Goal: Information Seeking & Learning: Learn about a topic

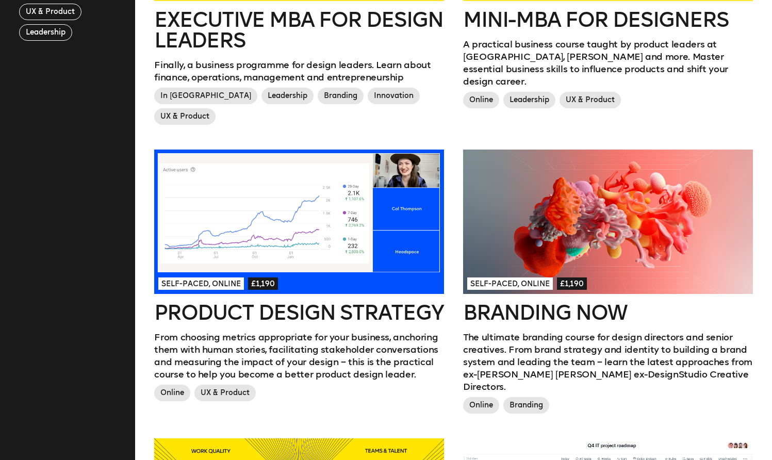
scroll to position [474, 0]
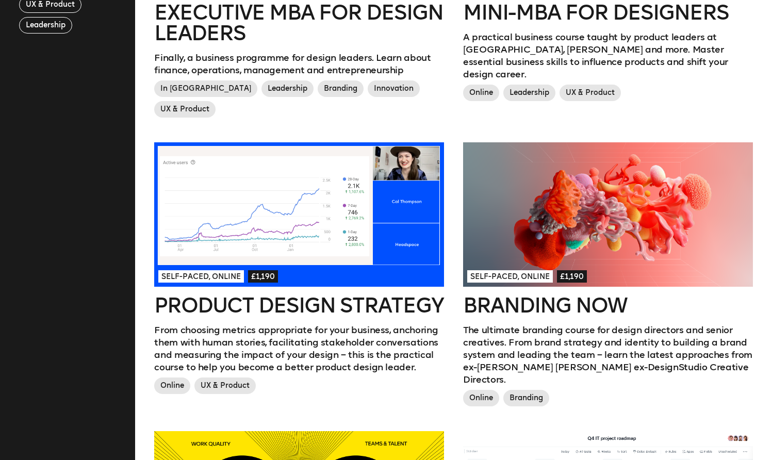
click at [278, 228] on div at bounding box center [298, 214] width 289 height 145
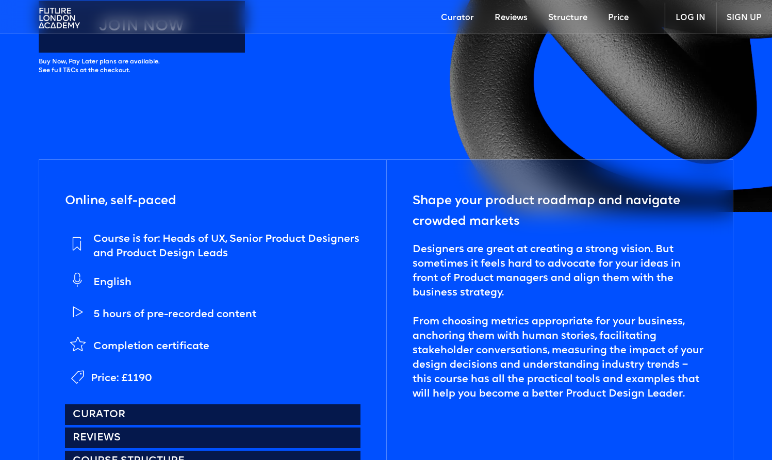
scroll to position [468, 0]
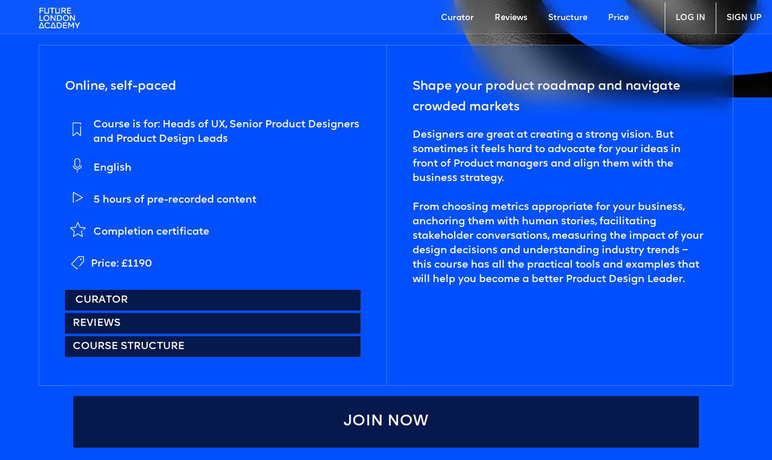
click at [182, 291] on link "Curator" at bounding box center [212, 300] width 295 height 21
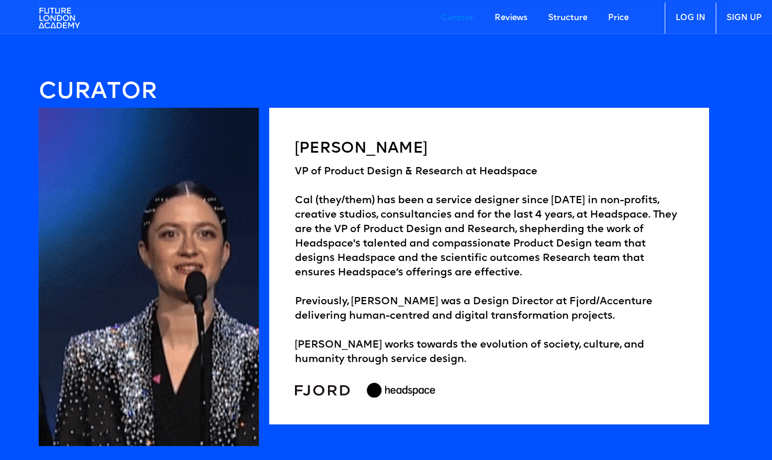
scroll to position [1576, 0]
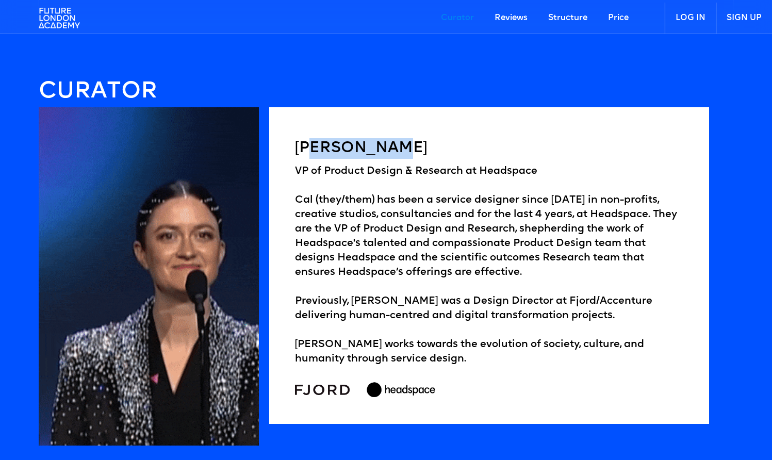
drag, startPoint x: 398, startPoint y: 142, endPoint x: 315, endPoint y: 138, distance: 83.2
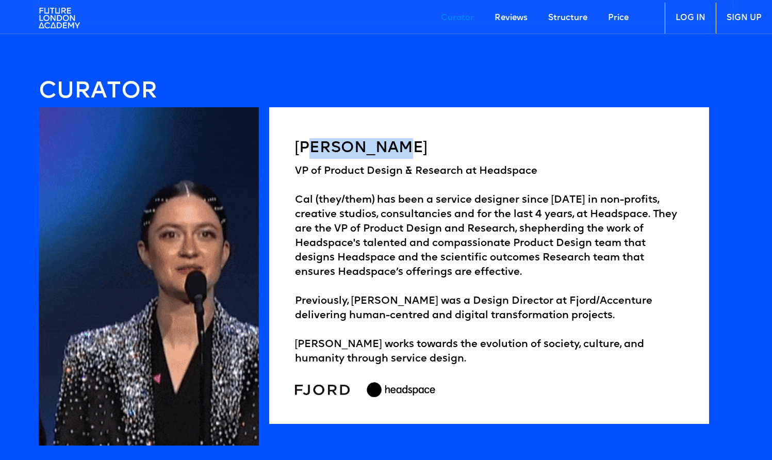
click at [315, 138] on h5 "Cal Thompson" at bounding box center [489, 148] width 388 height 21
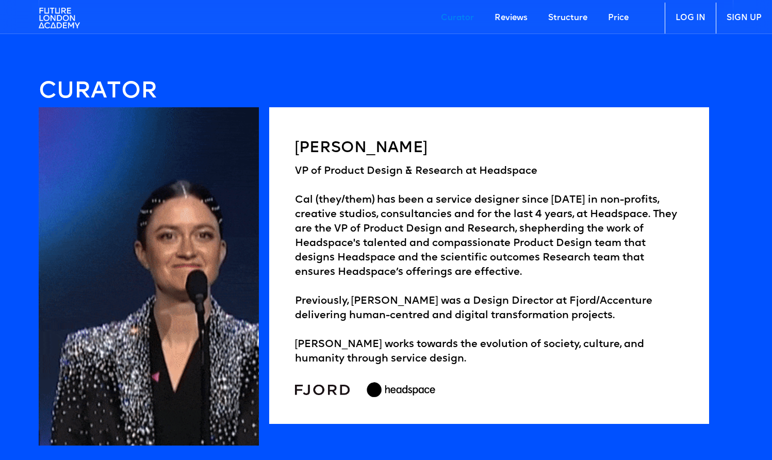
click at [304, 139] on h5 "Cal Thompson" at bounding box center [489, 148] width 388 height 21
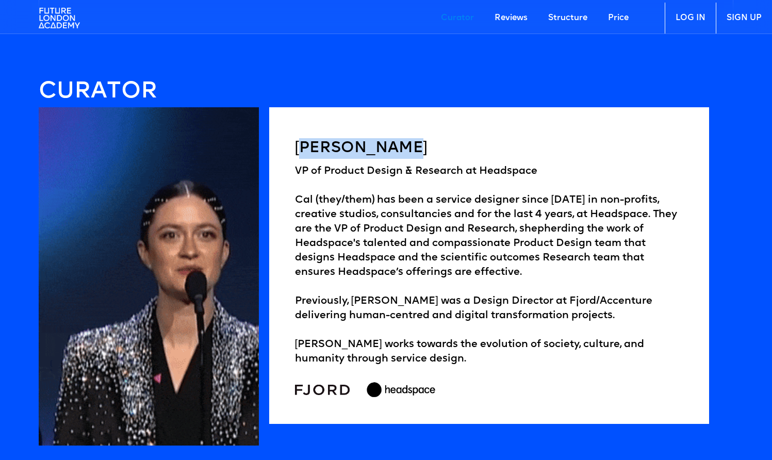
drag, startPoint x: 303, startPoint y: 139, endPoint x: 420, endPoint y: 140, distance: 116.5
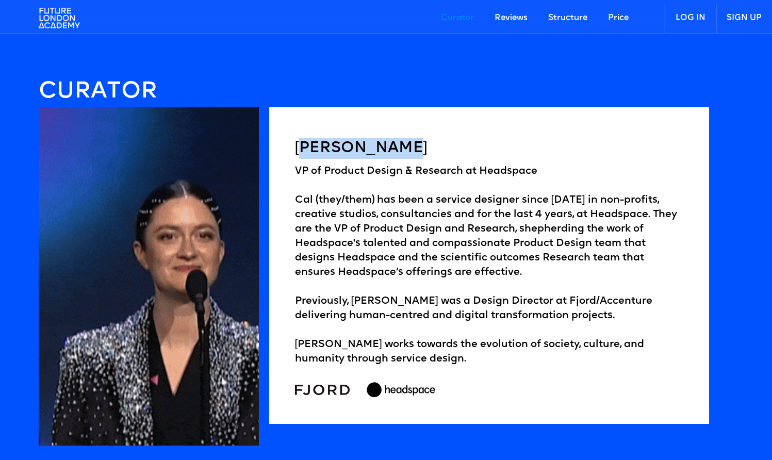
click at [420, 140] on h5 "Cal Thompson" at bounding box center [489, 148] width 388 height 21
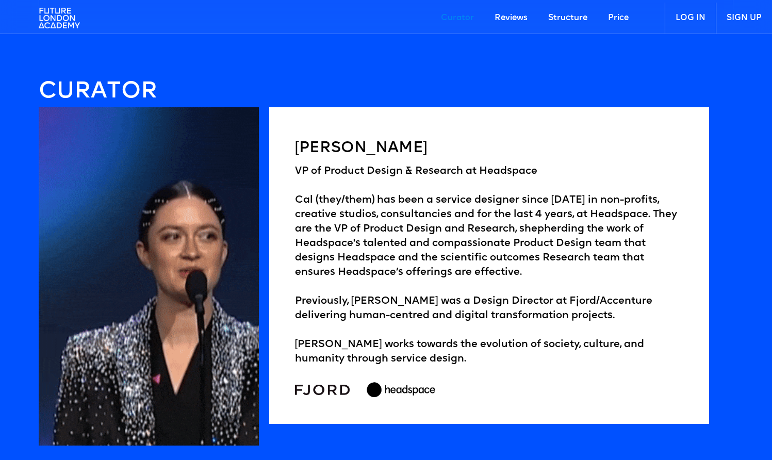
click at [388, 147] on h5 "Cal Thompson" at bounding box center [489, 148] width 388 height 21
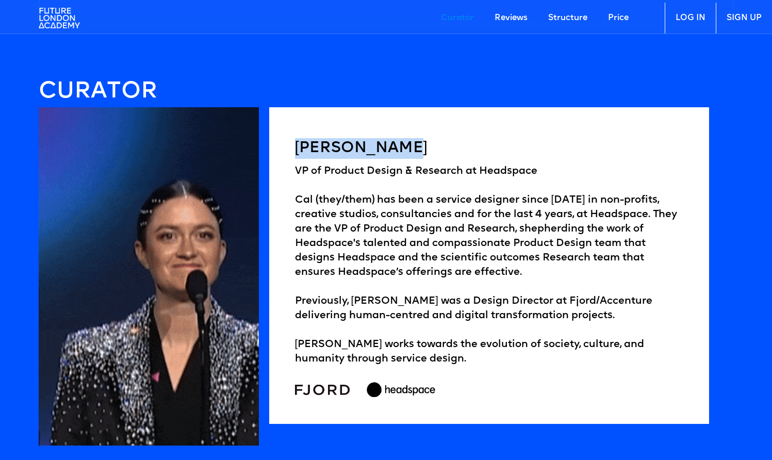
drag, startPoint x: 404, startPoint y: 147, endPoint x: 301, endPoint y: 145, distance: 103.7
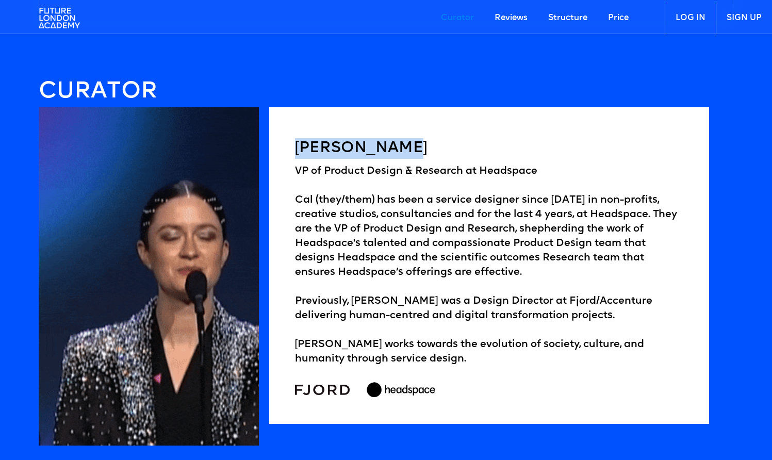
click at [301, 145] on h5 "Cal Thompson" at bounding box center [489, 148] width 388 height 21
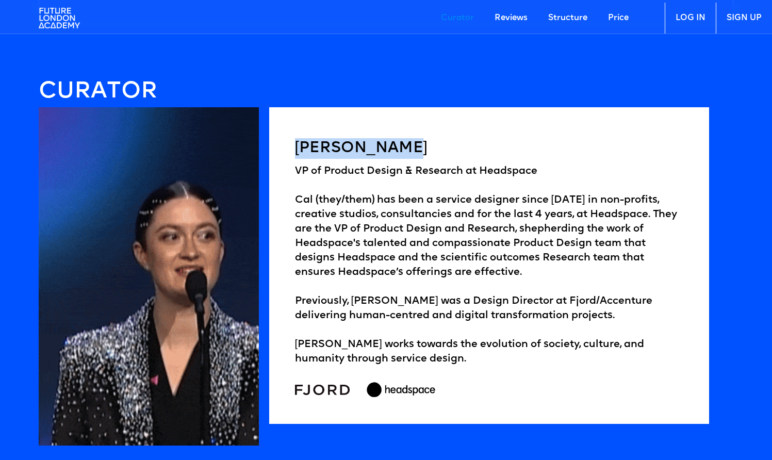
copy h5 "Cal Thompson"
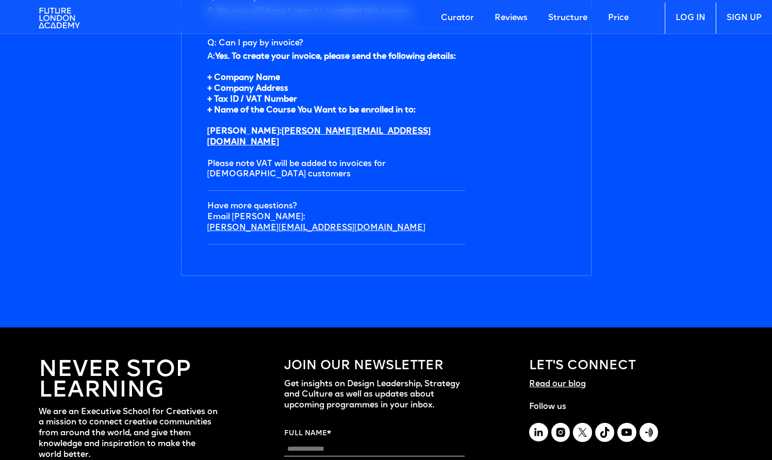
scroll to position [3631, 0]
